Goal: Task Accomplishment & Management: Manage account settings

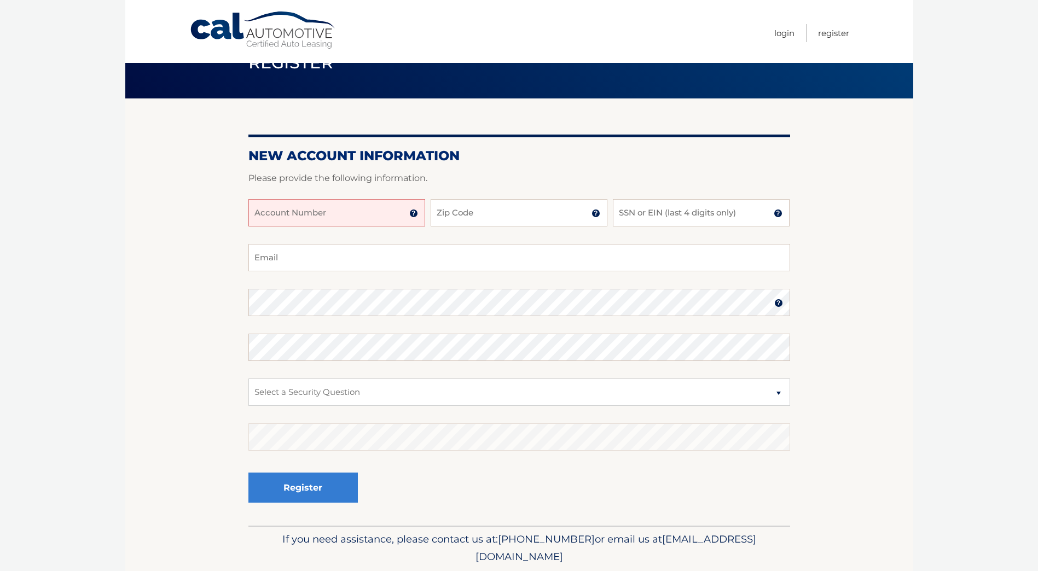
scroll to position [55, 0]
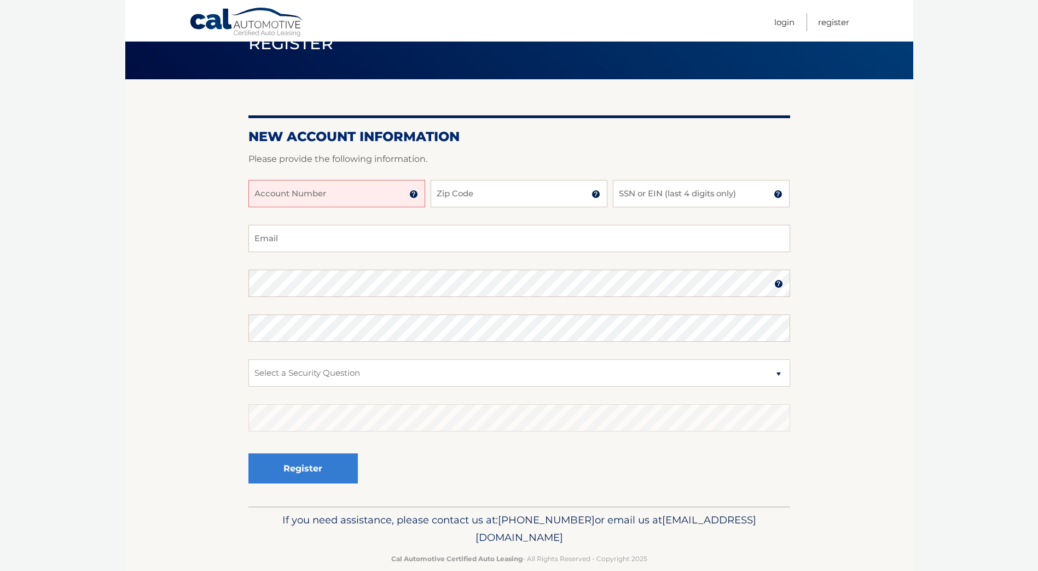
click at [306, 196] on input "Account Number" at bounding box center [336, 193] width 177 height 27
type input "44456005746"
click at [464, 196] on input "Zip Code" at bounding box center [518, 193] width 177 height 27
type input "33178"
click at [662, 193] on input "SSN or EIN (last 4 digits only)" at bounding box center [701, 193] width 177 height 27
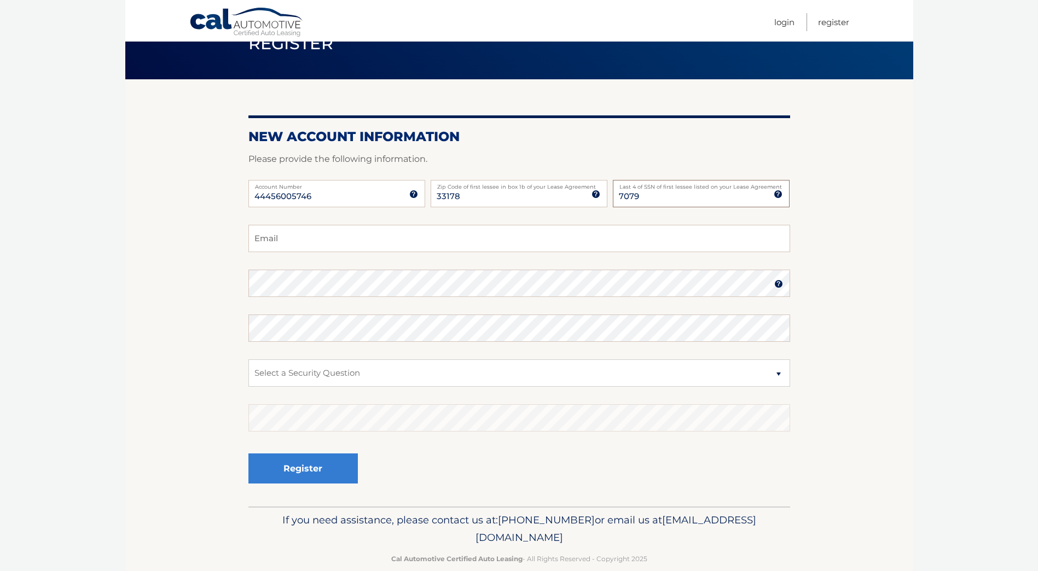
type input "7079"
click at [377, 243] on input "Email" at bounding box center [518, 238] width 541 height 27
type input "gloria.muller@me.com"
click at [776, 286] on img at bounding box center [778, 283] width 9 height 9
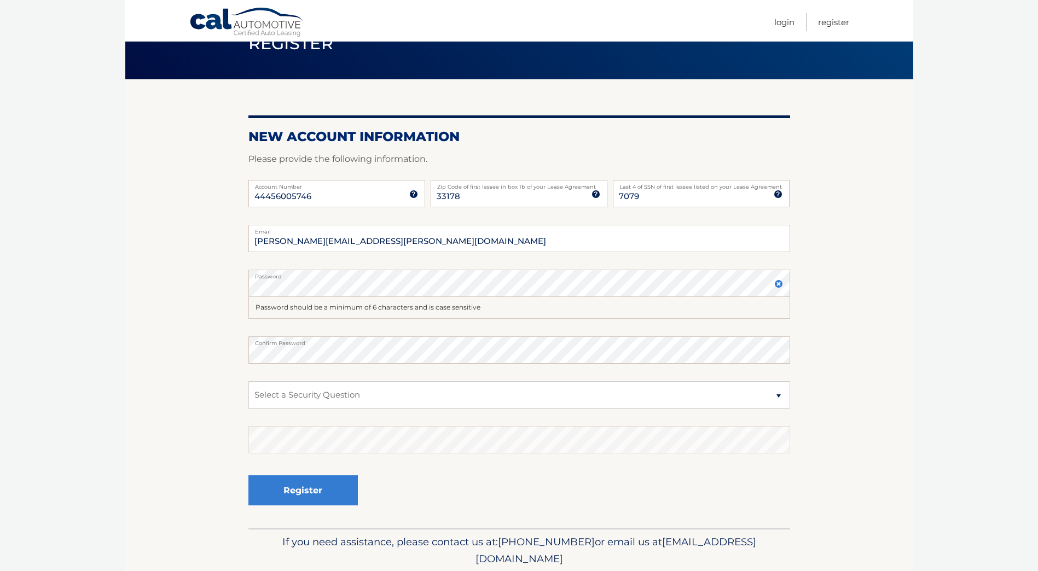
click at [698, 277] on label "Password" at bounding box center [518, 274] width 541 height 9
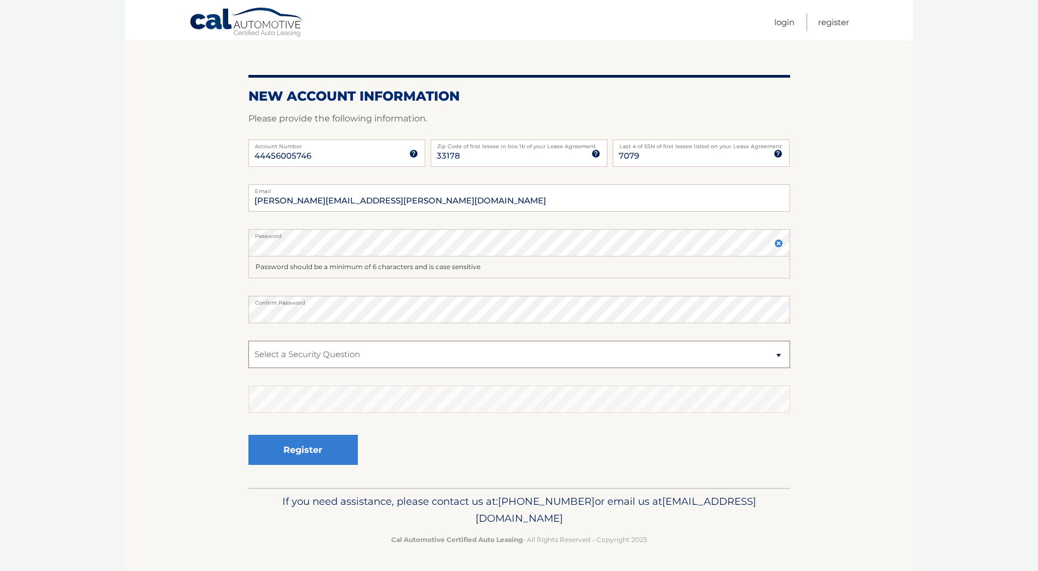
click at [469, 355] on select "Select a Security Question What was the name of your elementary school? What is…" at bounding box center [518, 354] width 541 height 27
click at [248, 341] on select "Select a Security Question What was the name of your elementary school? What is…" at bounding box center [518, 354] width 541 height 27
click at [377, 356] on select "Select a Security Question What was the name of your elementary school? What is…" at bounding box center [518, 354] width 541 height 27
select select "4"
click at [248, 341] on select "Select a Security Question What was the name of your elementary school? What is…" at bounding box center [518, 354] width 541 height 27
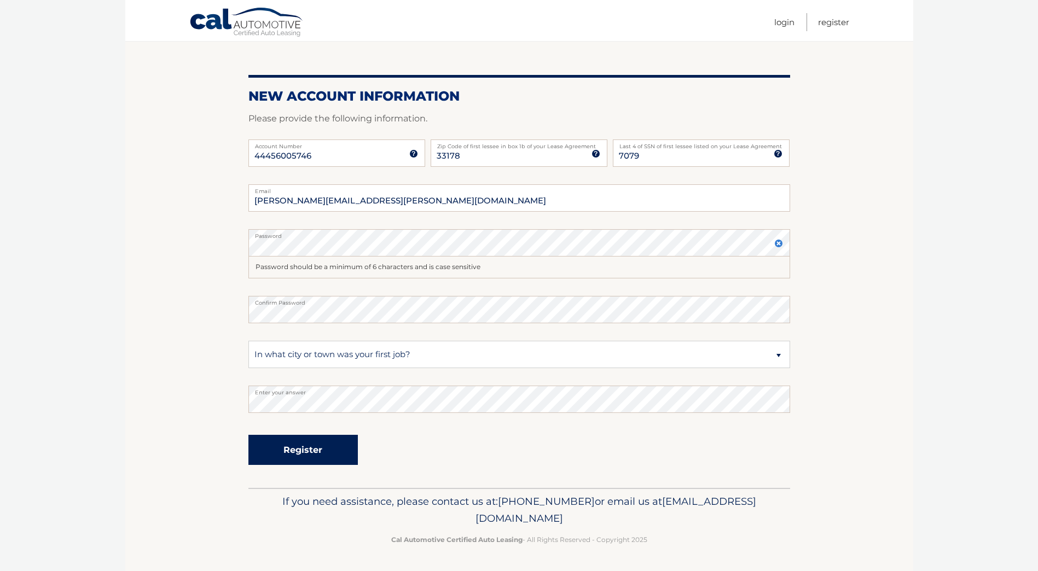
click at [305, 447] on button "Register" at bounding box center [302, 450] width 109 height 30
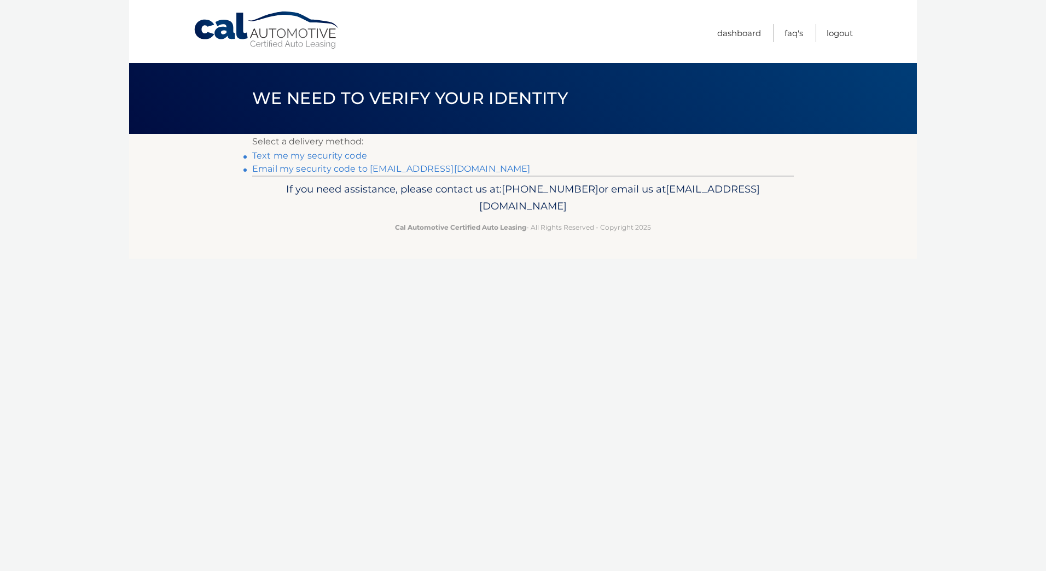
click at [340, 157] on link "Text me my security code" at bounding box center [309, 155] width 115 height 10
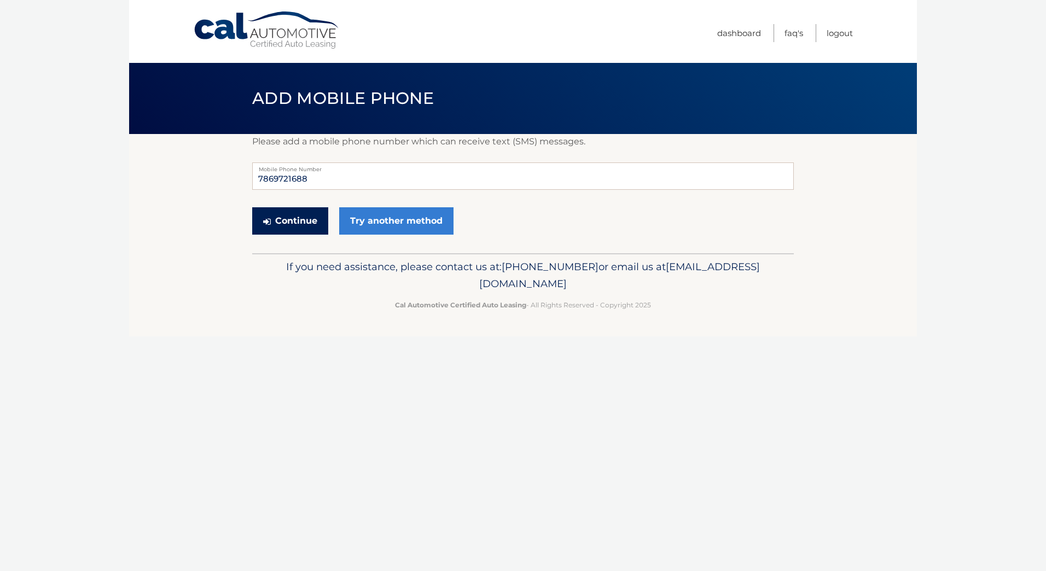
click at [308, 224] on button "Continue" at bounding box center [290, 220] width 76 height 27
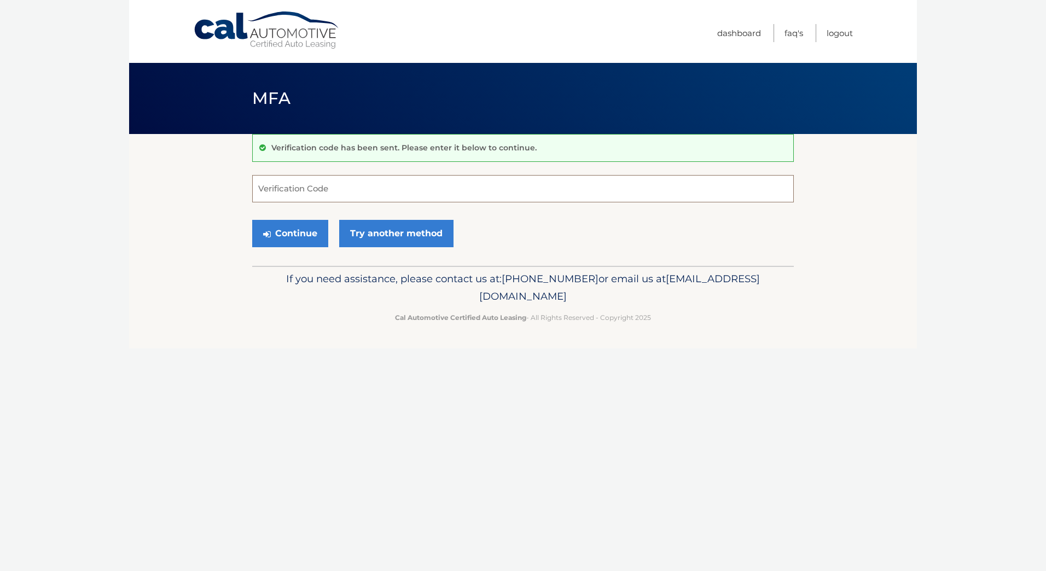
click at [322, 194] on input "Verification Code" at bounding box center [522, 188] width 541 height 27
type input "198464"
click at [301, 234] on button "Continue" at bounding box center [290, 233] width 76 height 27
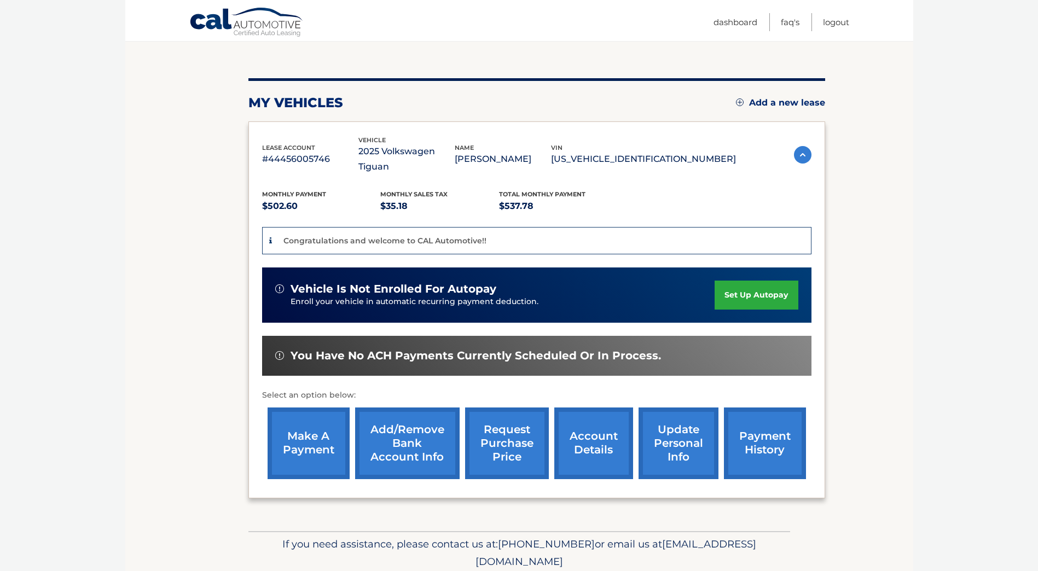
scroll to position [109, 0]
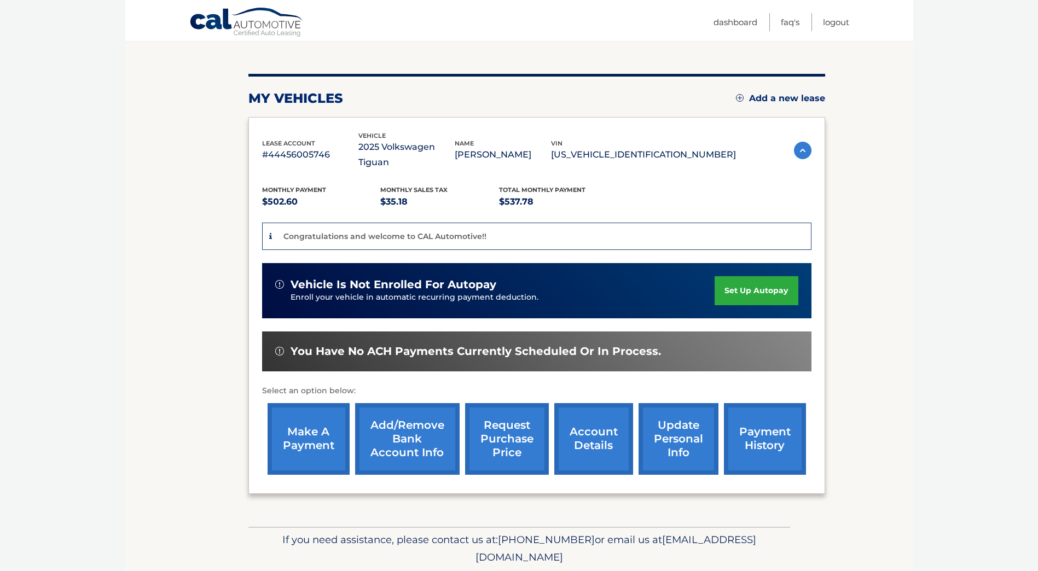
click at [750, 276] on link "set up autopay" at bounding box center [755, 290] width 83 height 29
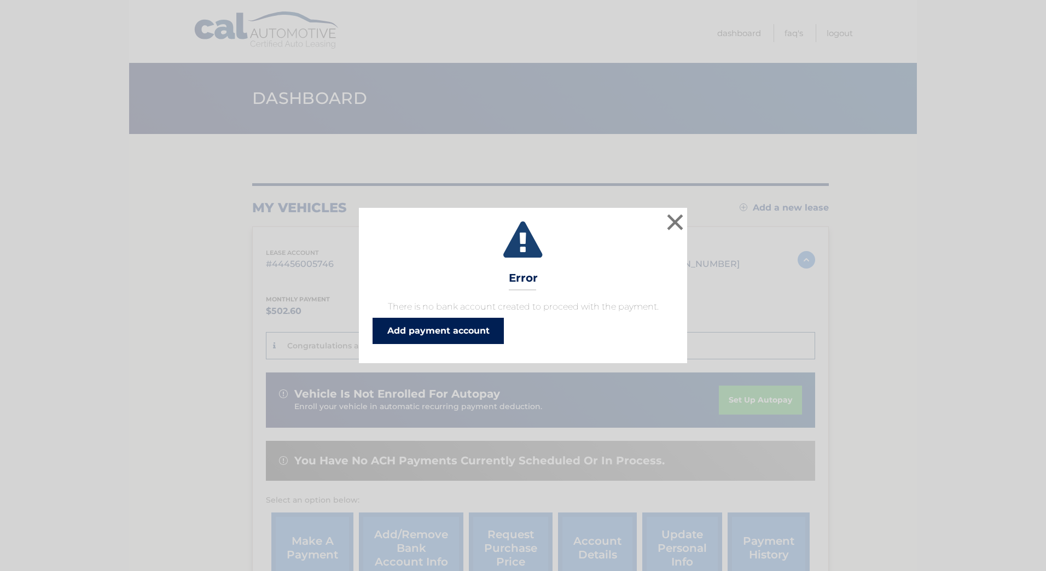
click at [453, 335] on link "Add payment account" at bounding box center [437, 331] width 131 height 26
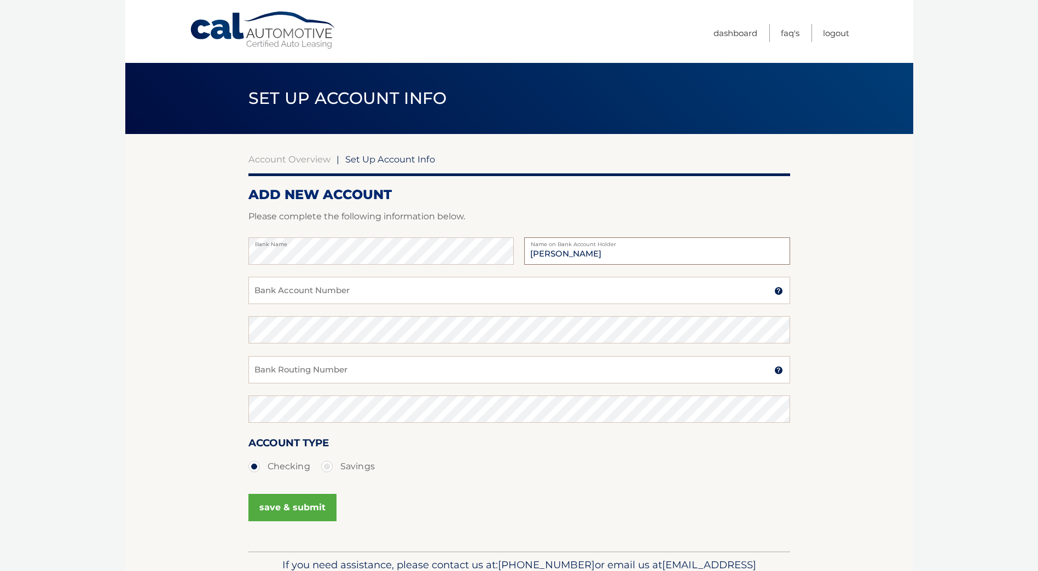
type input "Gloria Muller"
click at [284, 296] on input "Bank Account Number" at bounding box center [518, 290] width 541 height 27
type input "698918957"
click at [338, 376] on input "Bank Routing Number" at bounding box center [518, 369] width 541 height 27
type input "267084131"
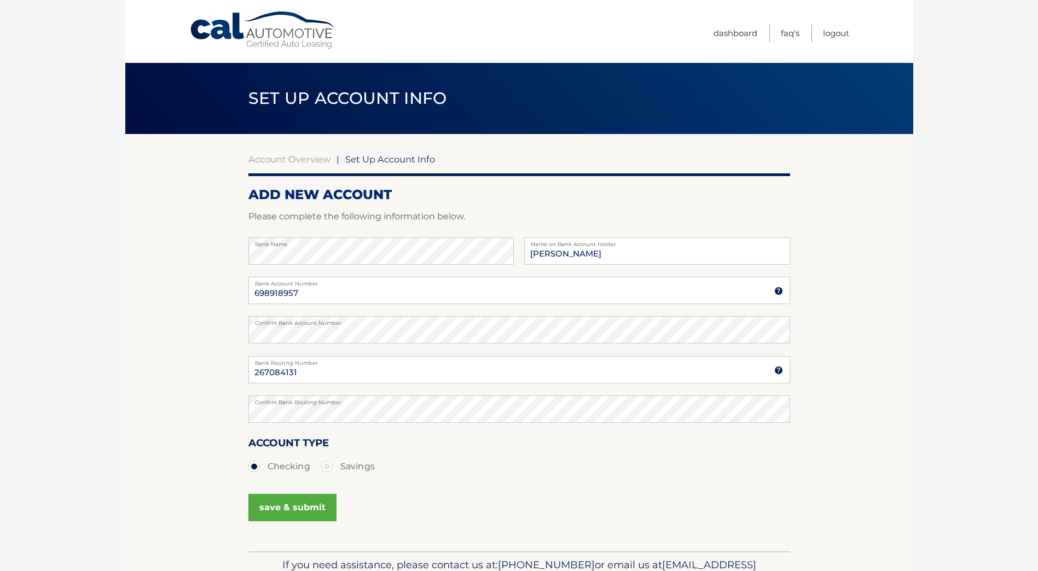
click at [289, 504] on button "save & submit" at bounding box center [292, 507] width 88 height 27
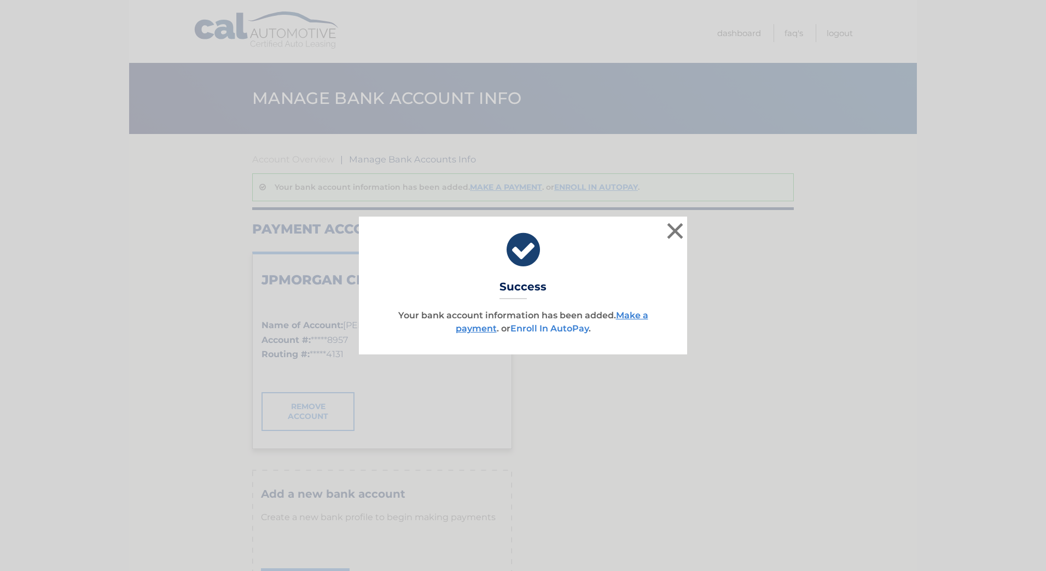
click at [549, 333] on link "Enroll In AutoPay" at bounding box center [549, 328] width 78 height 10
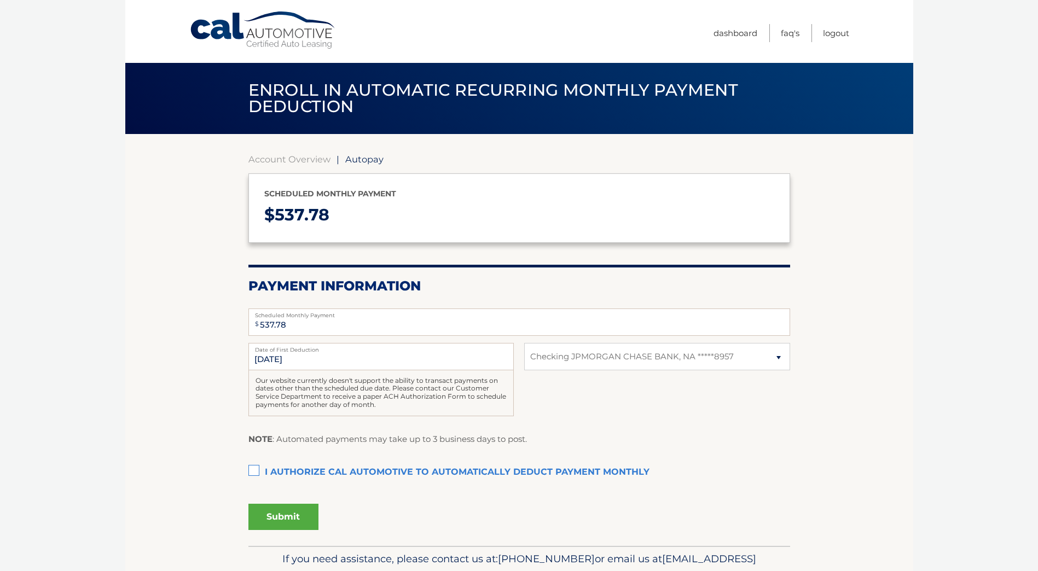
select select "NmQ2YmYxYjAtZTU0Zi00ZGUzLTliMmMtYWIzNGVkMjJkMDU5"
click at [256, 468] on label "I authorize cal automotive to automatically deduct payment monthly This checkbo…" at bounding box center [518, 473] width 541 height 22
click at [0, 0] on input "I authorize cal automotive to automatically deduct payment monthly This checkbo…" at bounding box center [0, 0] width 0 height 0
click at [281, 517] on button "Submit" at bounding box center [283, 517] width 70 height 26
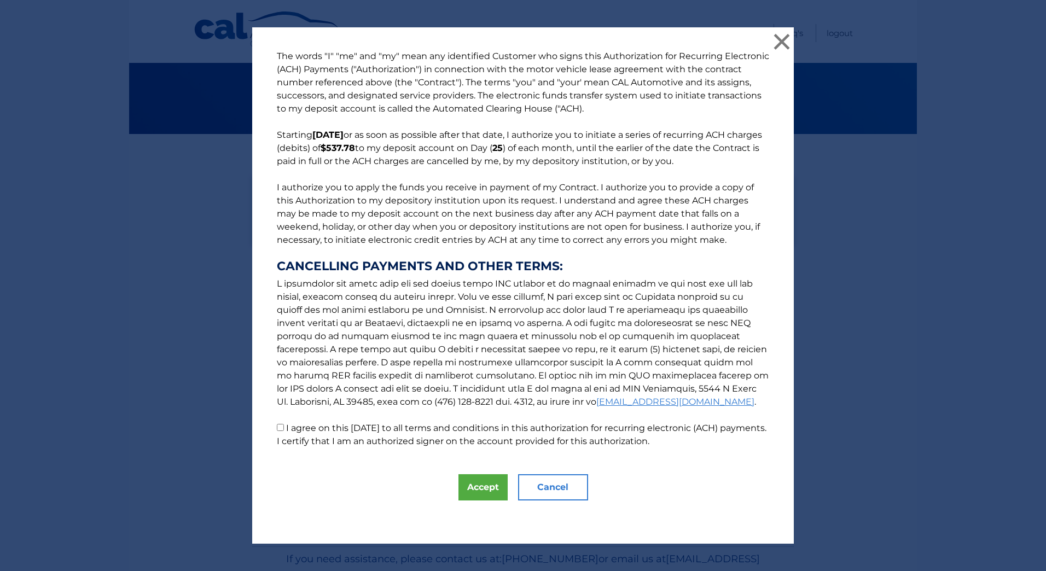
click at [278, 429] on input "I agree on this 09/11/2025 to all terms and conditions in this authorization fo…" at bounding box center [280, 427] width 7 height 7
checkbox input "true"
click at [475, 488] on button "Accept" at bounding box center [482, 487] width 49 height 26
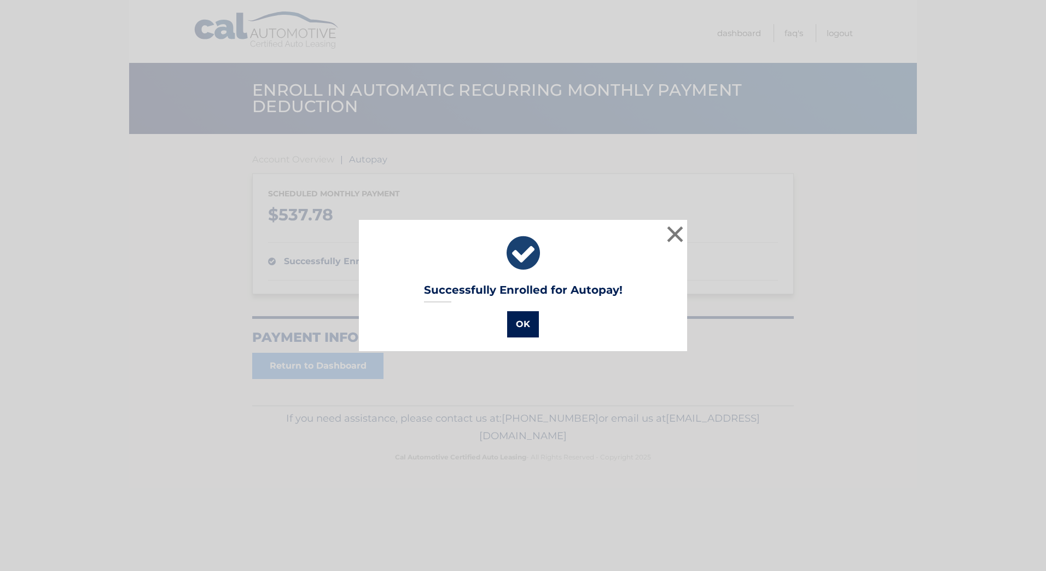
click at [521, 327] on button "OK" at bounding box center [523, 324] width 32 height 26
